Goal: Transaction & Acquisition: Book appointment/travel/reservation

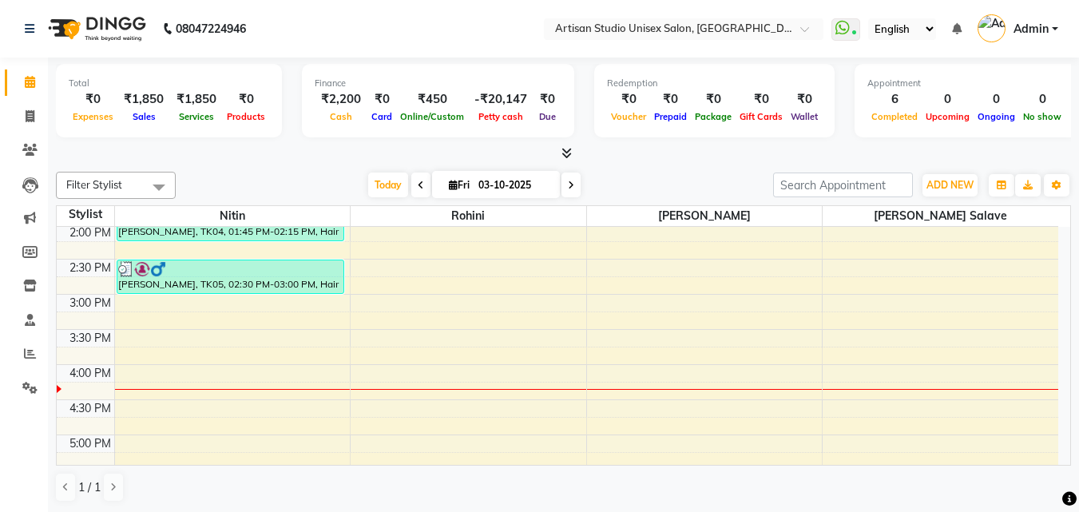
scroll to position [399, 0]
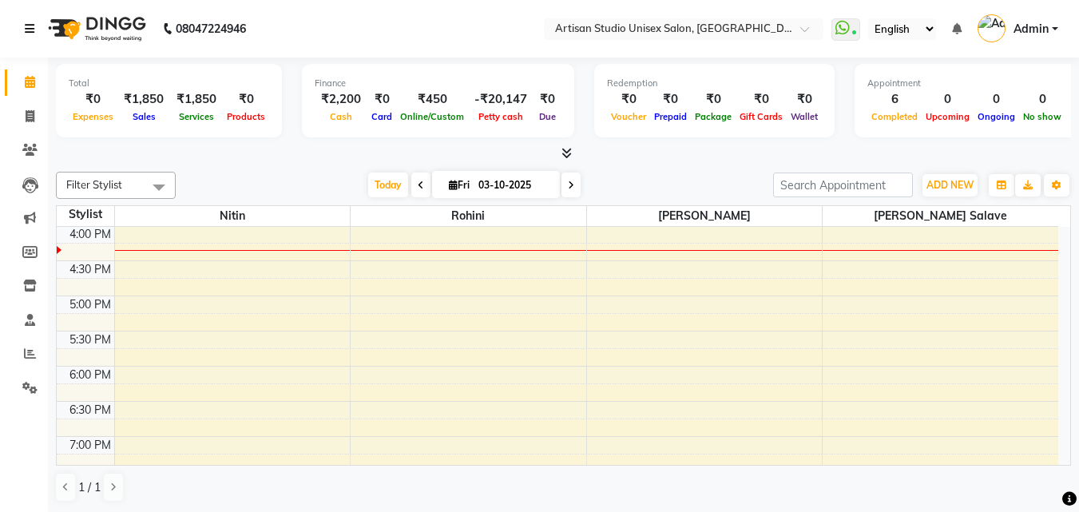
click at [34, 24] on icon at bounding box center [30, 28] width 10 height 11
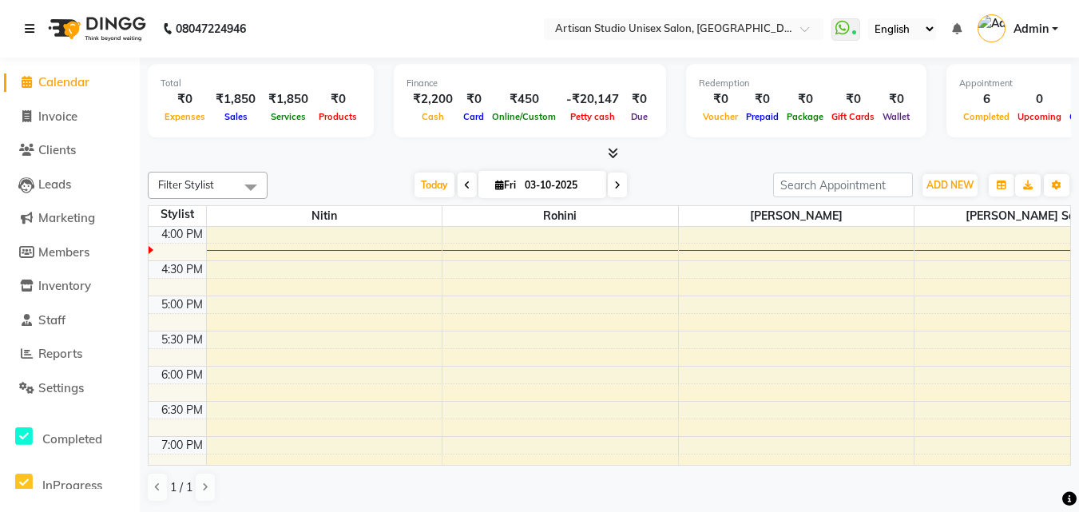
click at [34, 27] on icon at bounding box center [30, 28] width 10 height 11
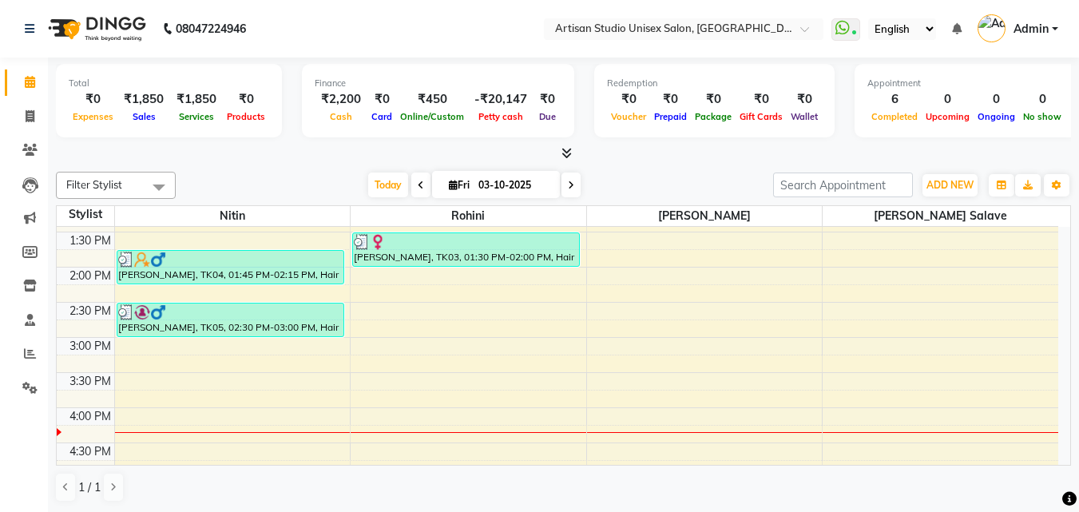
scroll to position [399, 0]
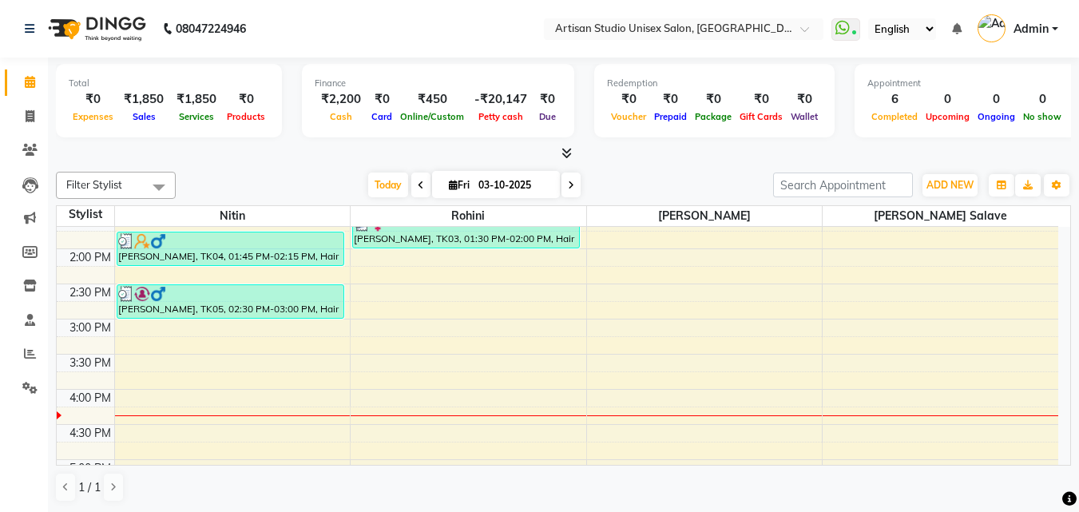
click at [605, 317] on div "8:00 AM 8:30 AM 9:00 AM 9:30 AM 10:00 AM 10:30 AM 11:00 AM 11:30 AM 12:00 PM 12…" at bounding box center [557, 319] width 1001 height 983
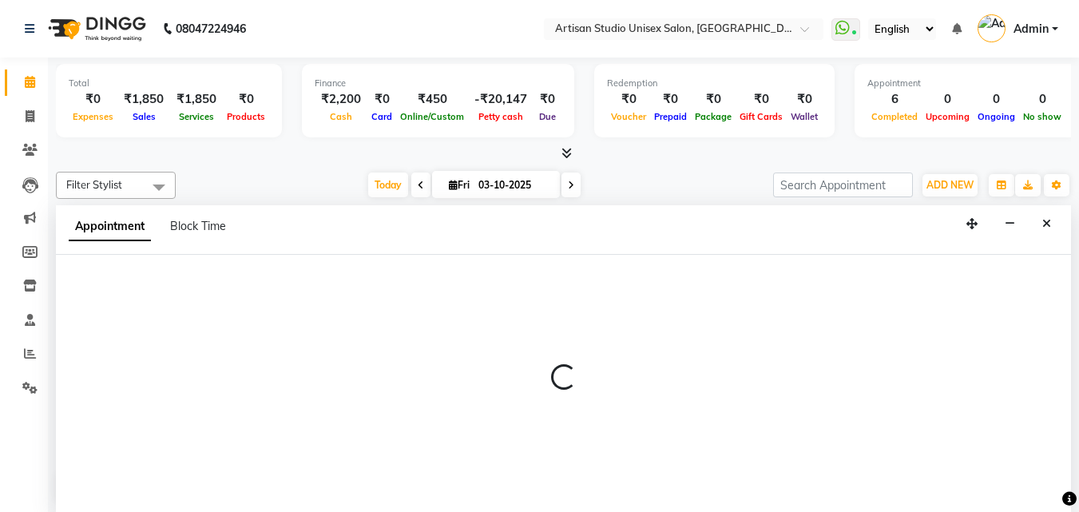
select select "51857"
select select "885"
select select "tentative"
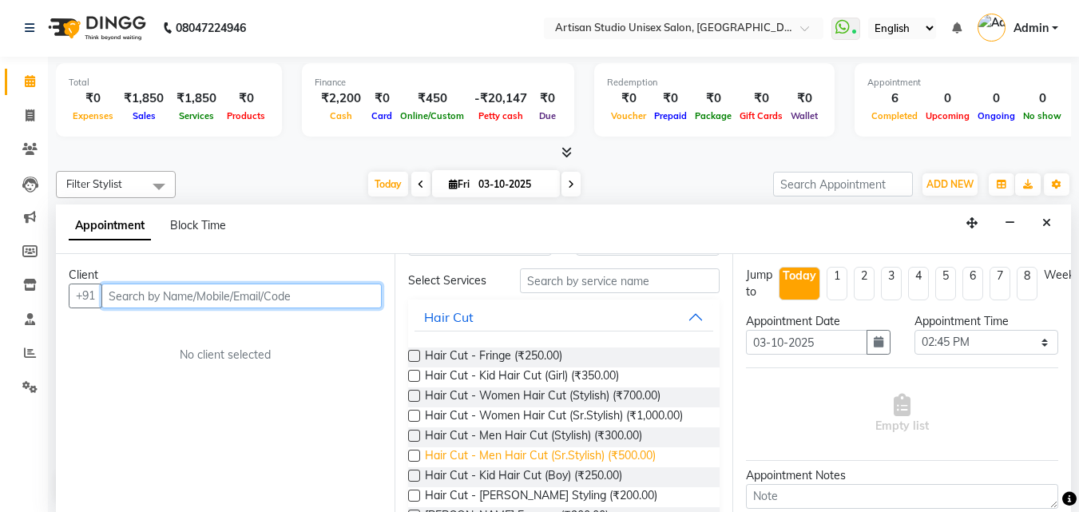
scroll to position [80, 0]
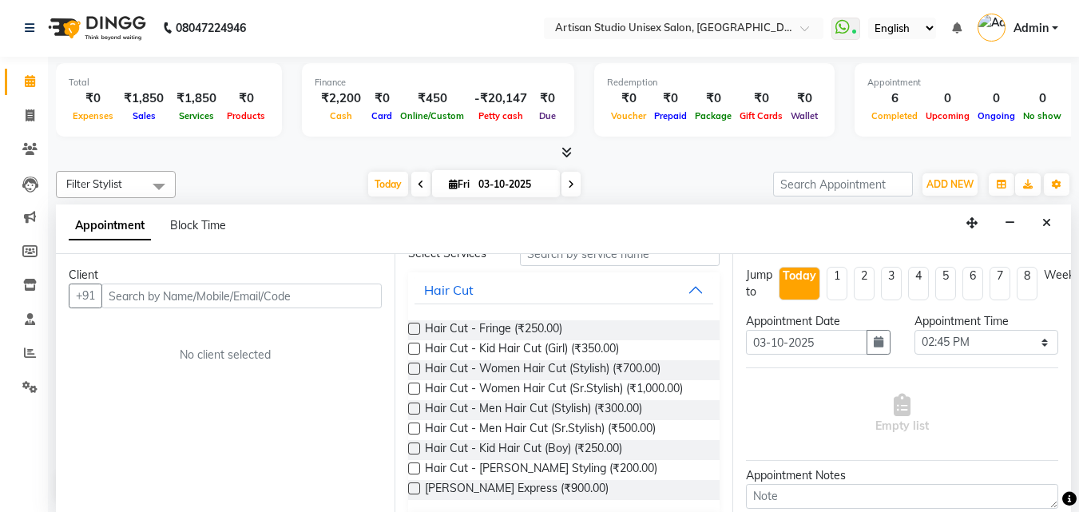
click at [417, 366] on label at bounding box center [414, 368] width 12 height 12
click at [417, 366] on input "checkbox" at bounding box center [413, 370] width 10 height 10
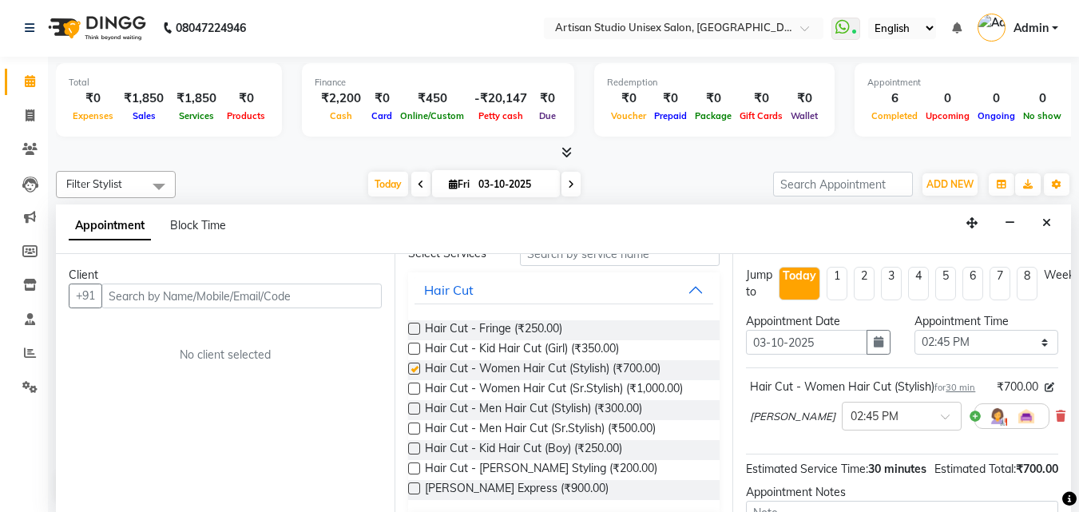
checkbox input "false"
click at [224, 295] on input "text" at bounding box center [241, 295] width 280 height 25
click at [200, 295] on input "text" at bounding box center [241, 295] width 280 height 25
click at [265, 283] on input "text" at bounding box center [241, 295] width 280 height 25
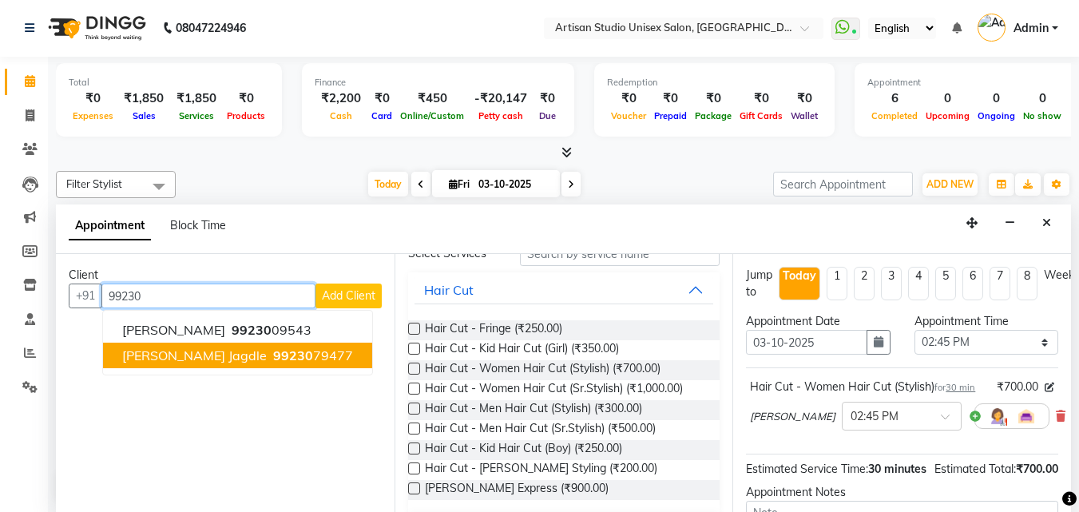
click at [239, 347] on button "[PERSON_NAME] Jagdle 99230 79477" at bounding box center [237, 356] width 269 height 26
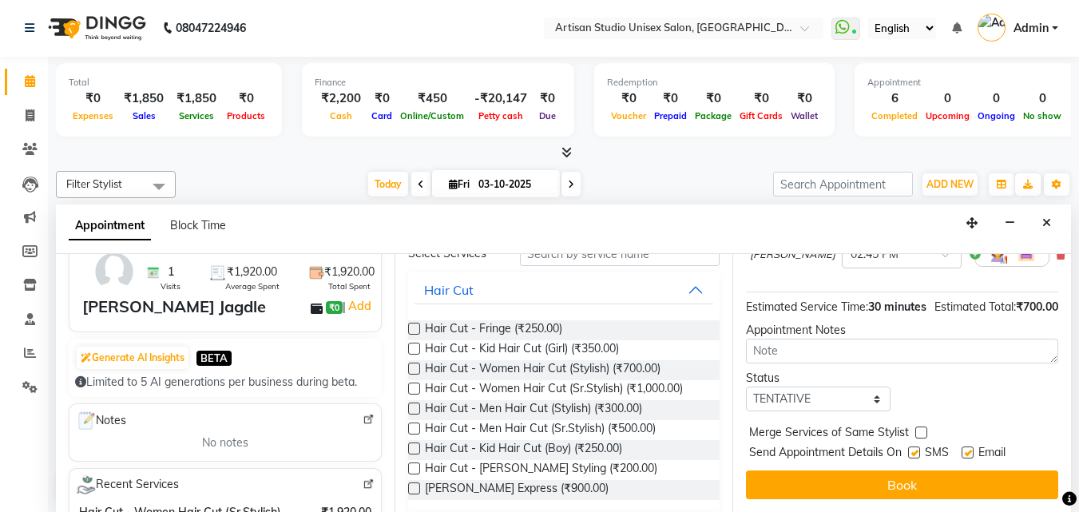
scroll to position [208, 0]
type input "9923079477"
click at [913, 446] on label at bounding box center [914, 452] width 12 height 12
click at [913, 449] on input "checkbox" at bounding box center [913, 454] width 10 height 10
checkbox input "false"
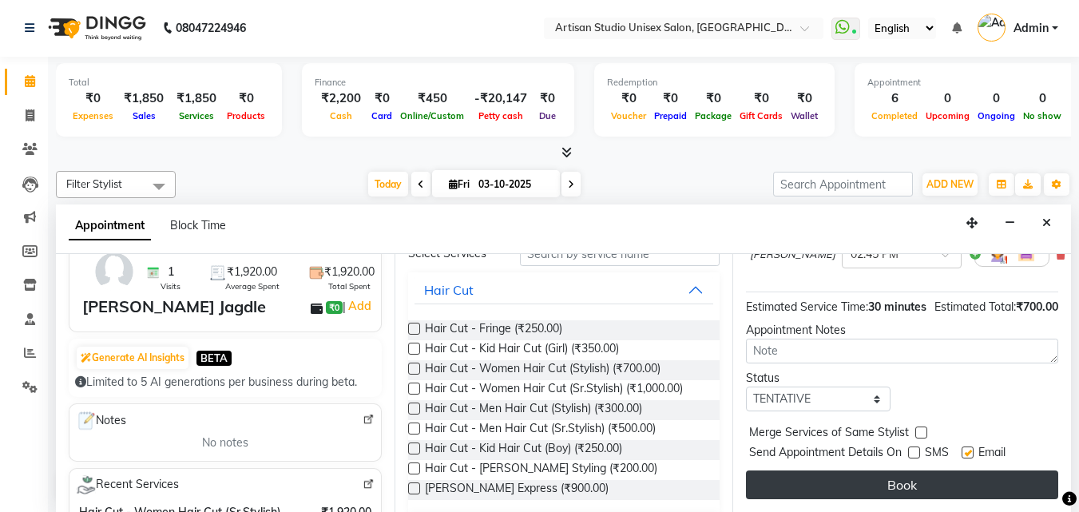
click at [917, 477] on button "Book" at bounding box center [902, 484] width 312 height 29
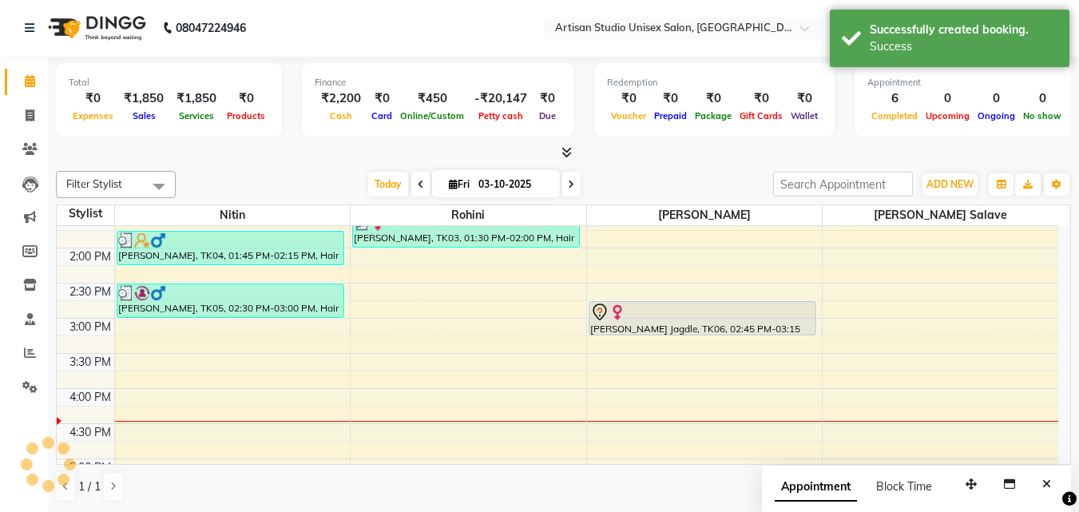
scroll to position [0, 0]
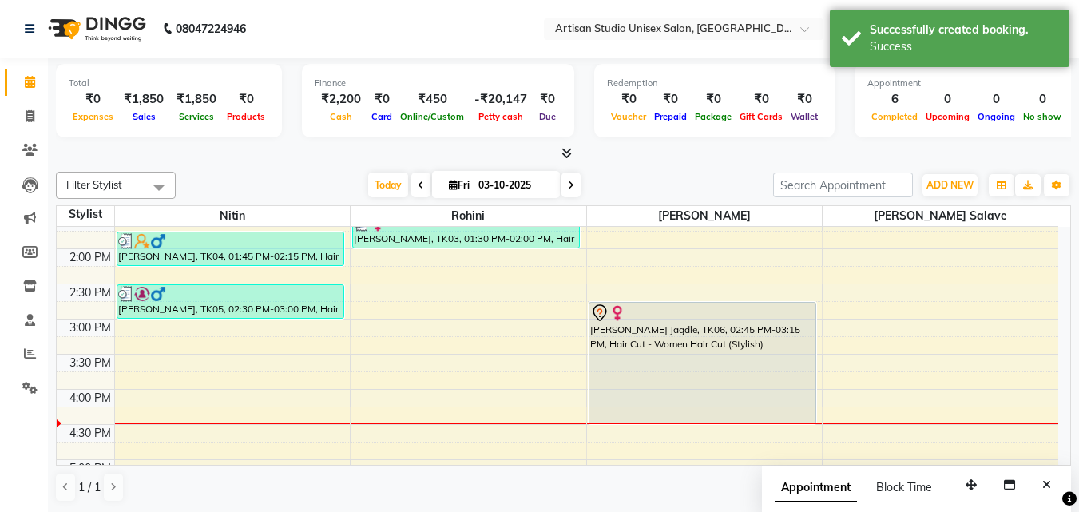
drag, startPoint x: 683, startPoint y: 335, endPoint x: 689, endPoint y: 410, distance: 76.1
click at [689, 410] on div "[PERSON_NAME], TK02, 11:30 AM-12:00 PM, Hair Cut - [PERSON_NAME] Styling [PERSO…" at bounding box center [705, 319] width 236 height 983
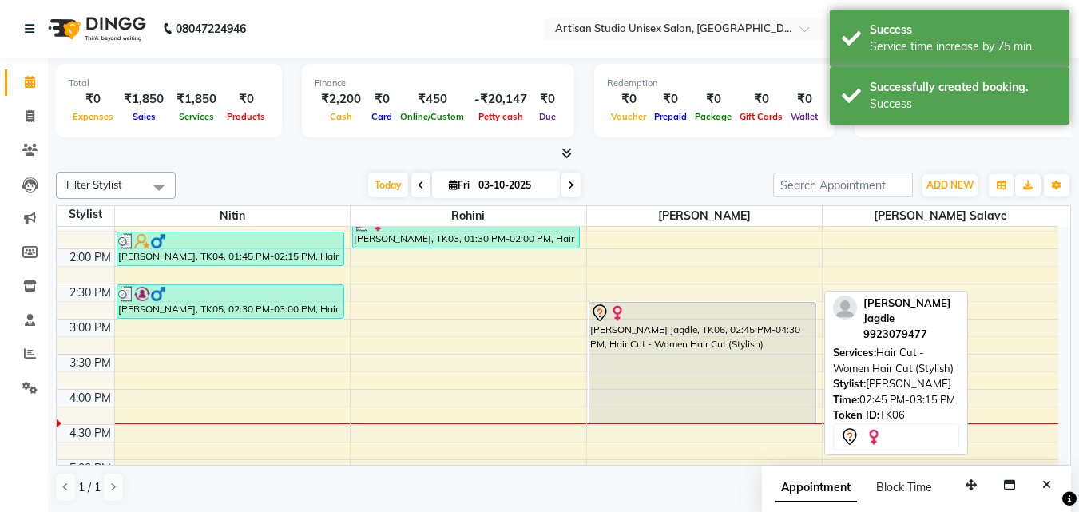
click at [690, 355] on div "[PERSON_NAME] Jagdle, TK06, 02:45 PM-04:30 PM, Hair Cut - Women Hair Cut (Styli…" at bounding box center [702, 363] width 226 height 121
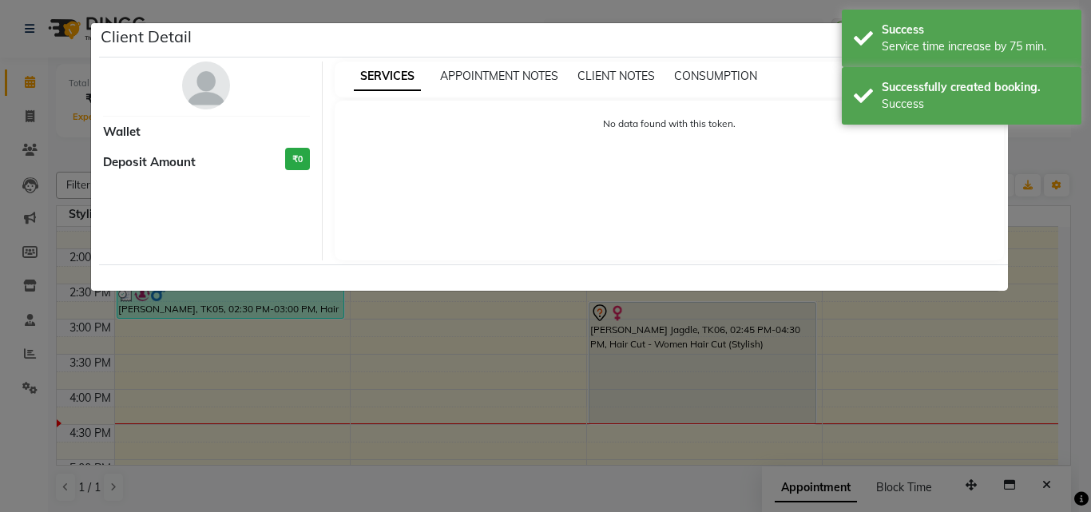
select select "7"
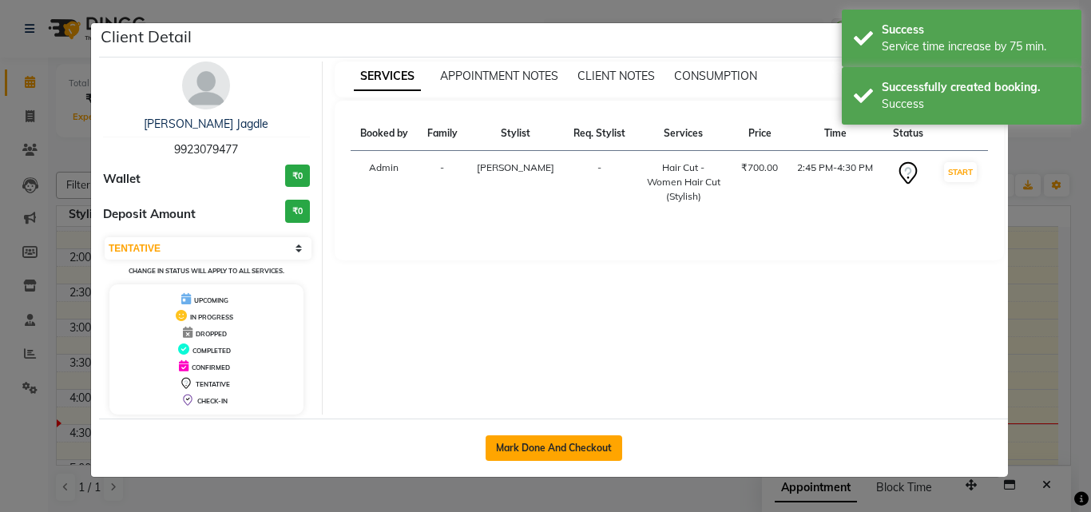
click at [584, 454] on button "Mark Done And Checkout" at bounding box center [553, 448] width 137 height 26
select select "4913"
select select "service"
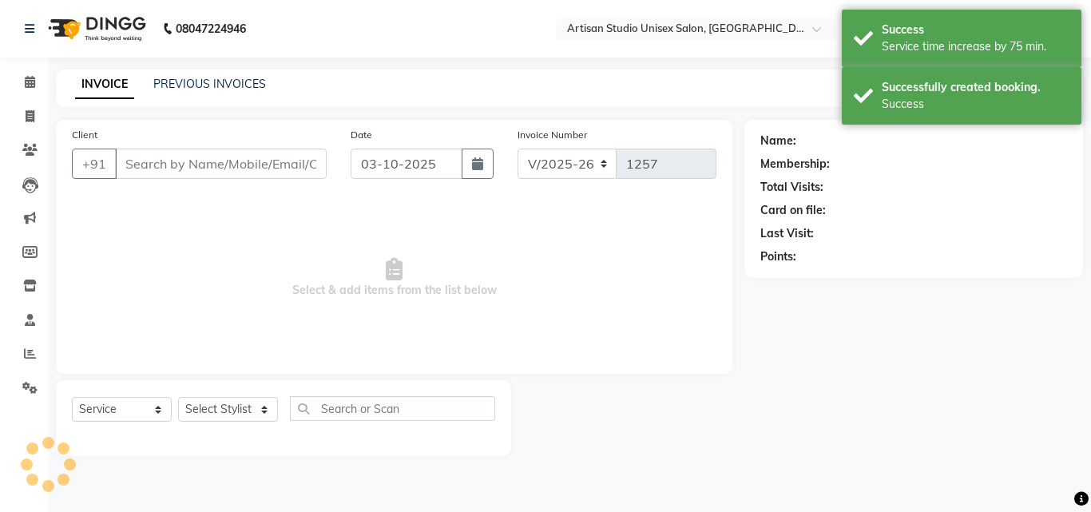
type input "9923079477"
select select "51857"
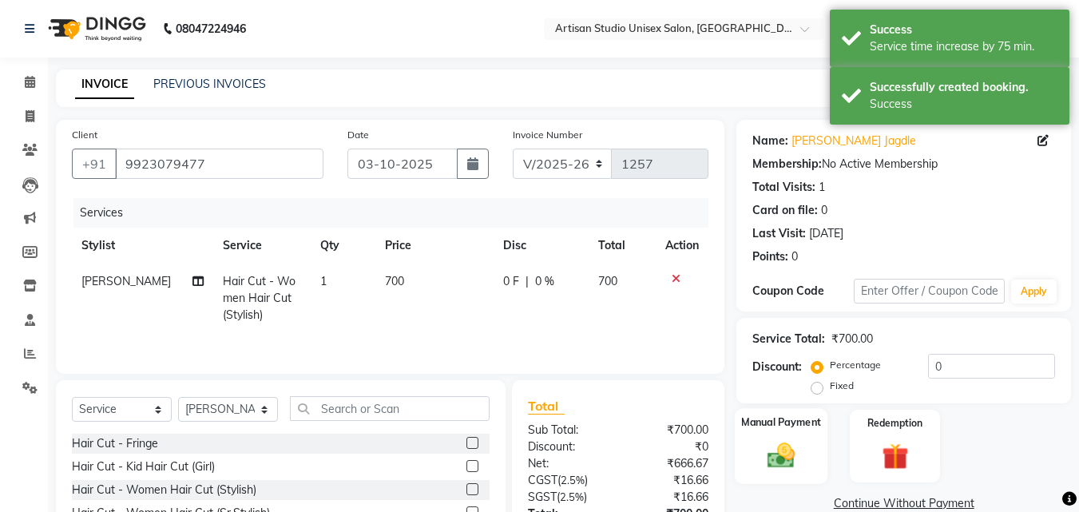
click at [776, 444] on img at bounding box center [781, 455] width 45 height 32
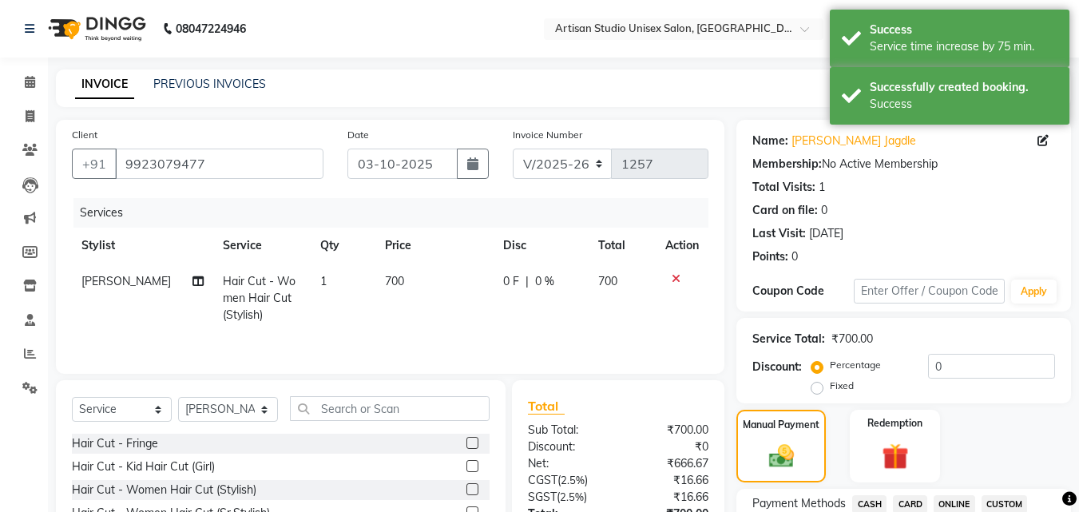
scroll to position [160, 0]
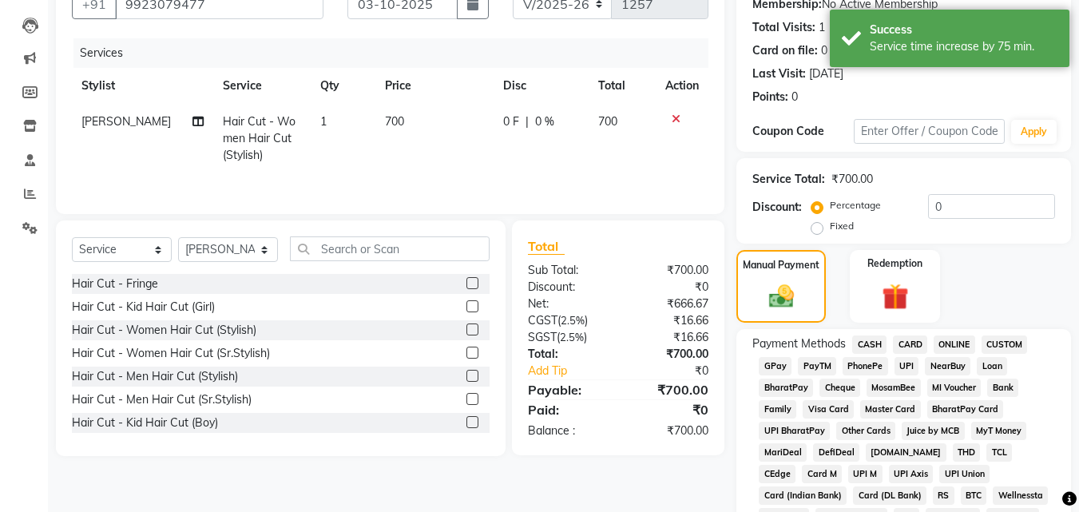
click at [949, 340] on span "ONLINE" at bounding box center [954, 344] width 42 height 18
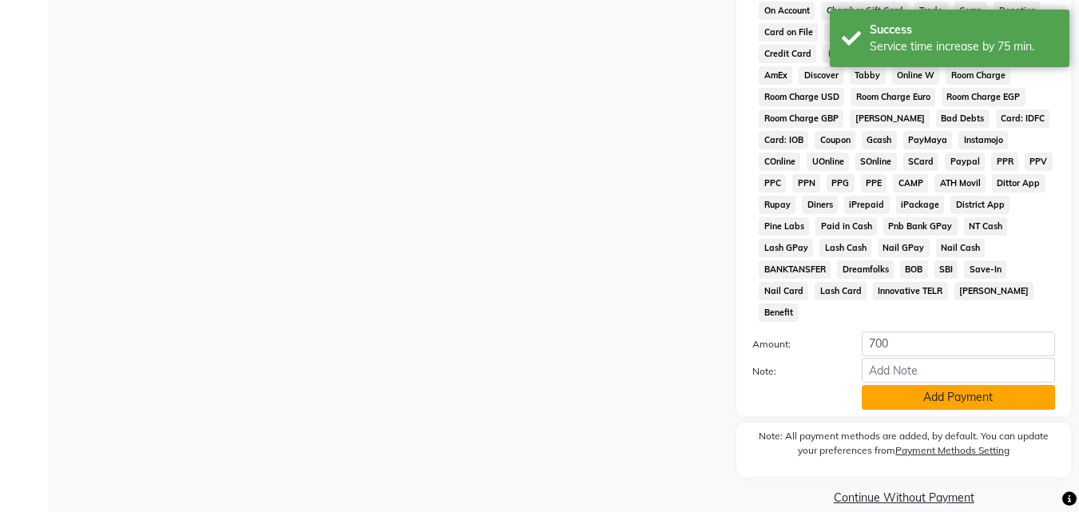
click at [948, 385] on button "Add Payment" at bounding box center [958, 397] width 193 height 25
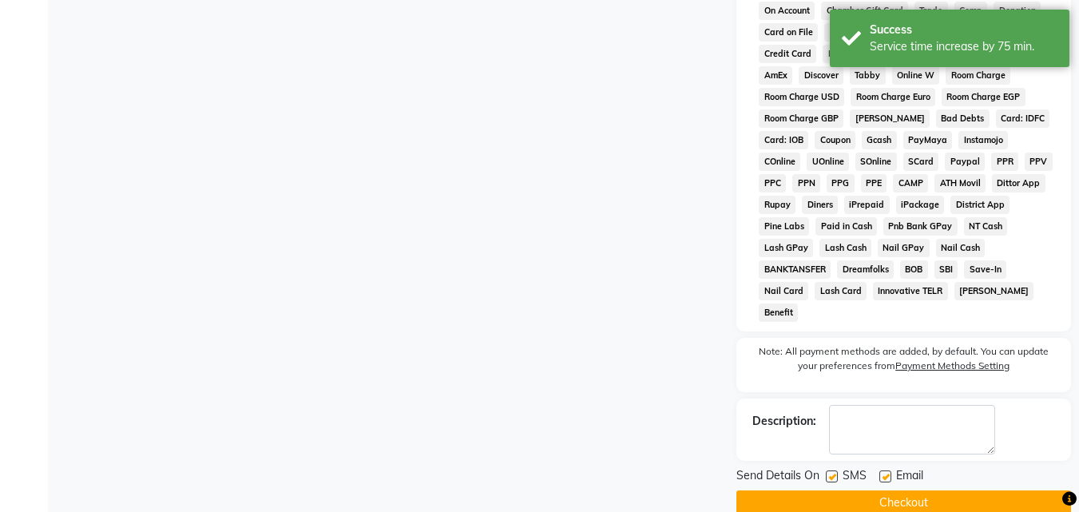
click at [860, 490] on button "Checkout" at bounding box center [903, 502] width 335 height 25
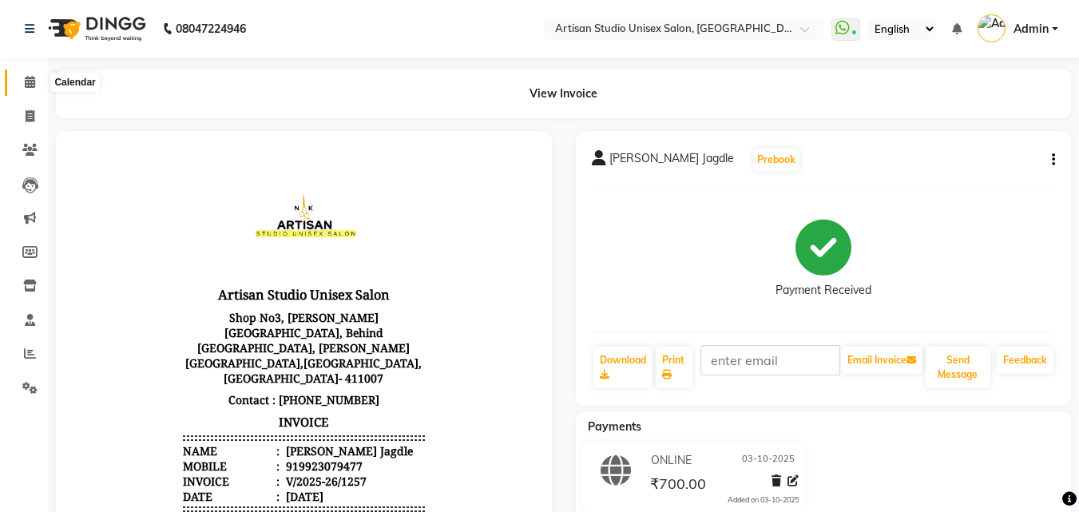
click at [26, 82] on icon at bounding box center [30, 82] width 10 height 12
